Goal: Navigation & Orientation: Find specific page/section

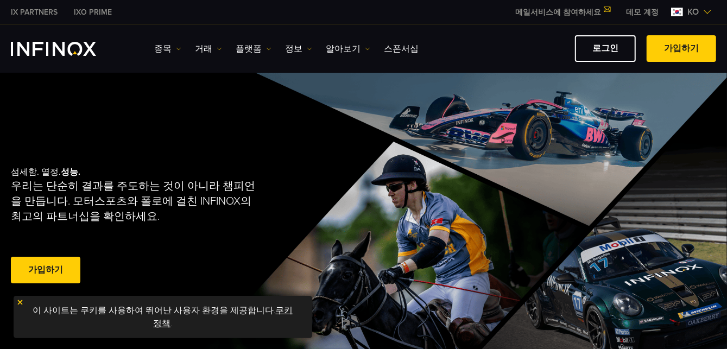
click at [65, 48] on img "INFINOX Logo" at bounding box center [53, 49] width 85 height 14
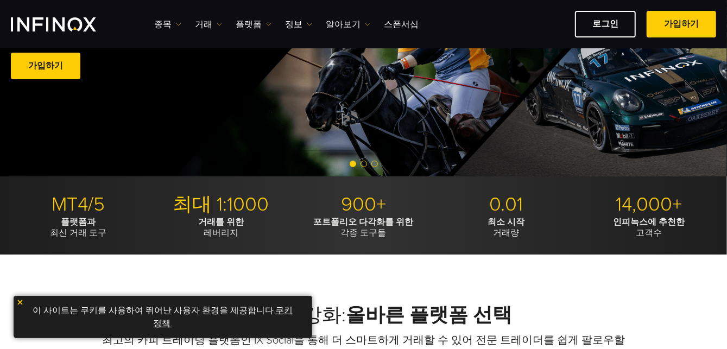
scroll to position [217, 0]
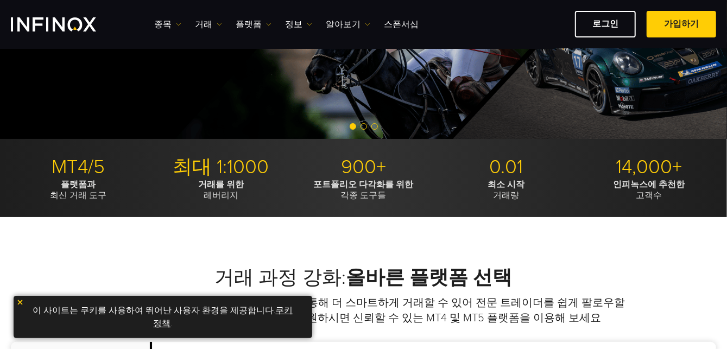
click at [163, 322] on link "쿠키 정책" at bounding box center [223, 317] width 139 height 24
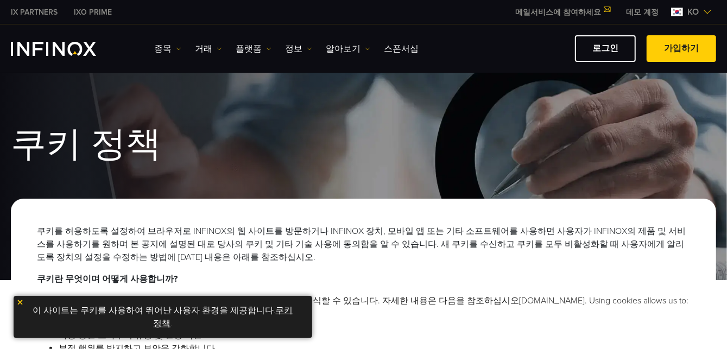
click at [666, 94] on div "쿠키 정책" at bounding box center [363, 176] width 727 height 208
click at [612, 44] on link "로그인" at bounding box center [605, 48] width 61 height 27
